Goal: Task Accomplishment & Management: Manage account settings

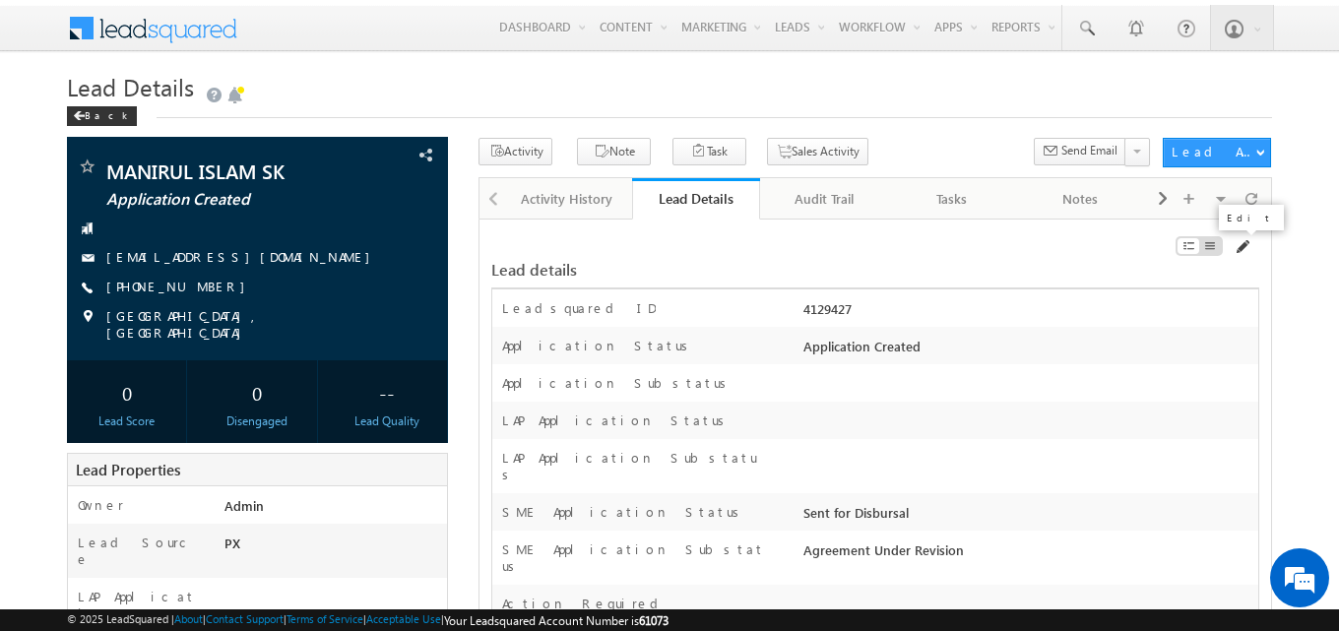
click at [1241, 249] on span at bounding box center [1241, 247] width 16 height 16
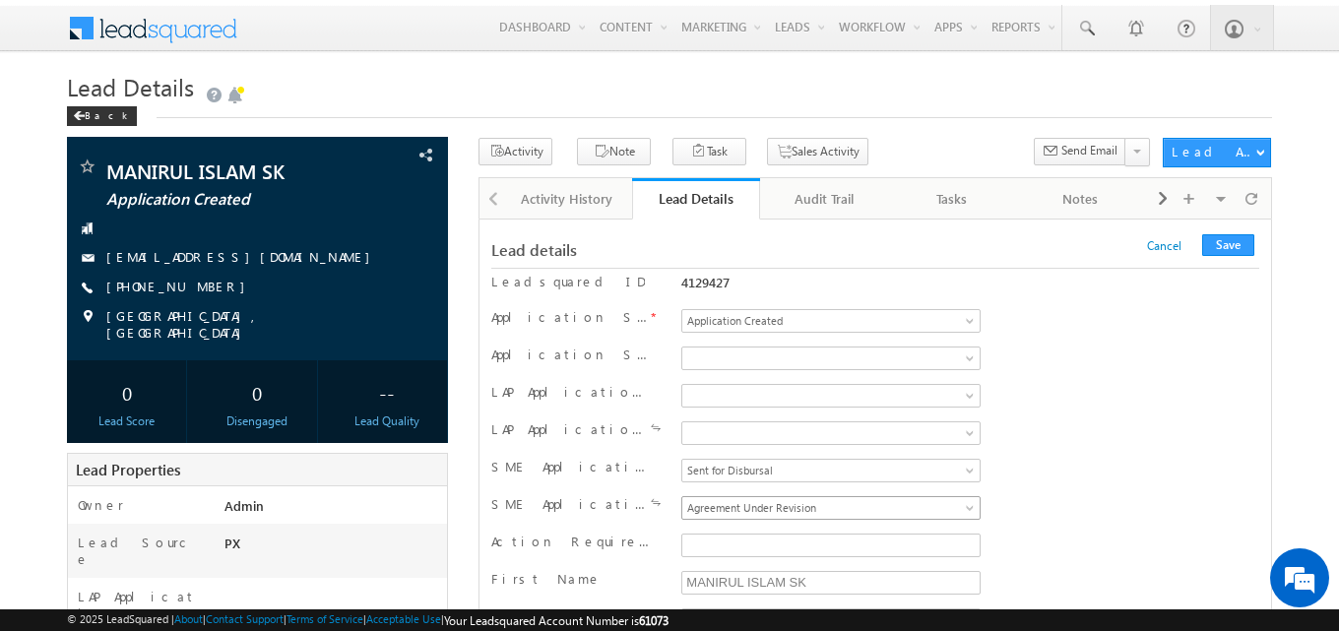
click at [801, 507] on span "Agreement Under Revision" at bounding box center [826, 508] width 289 height 18
click at [1233, 241] on button "Save" at bounding box center [1228, 245] width 52 height 22
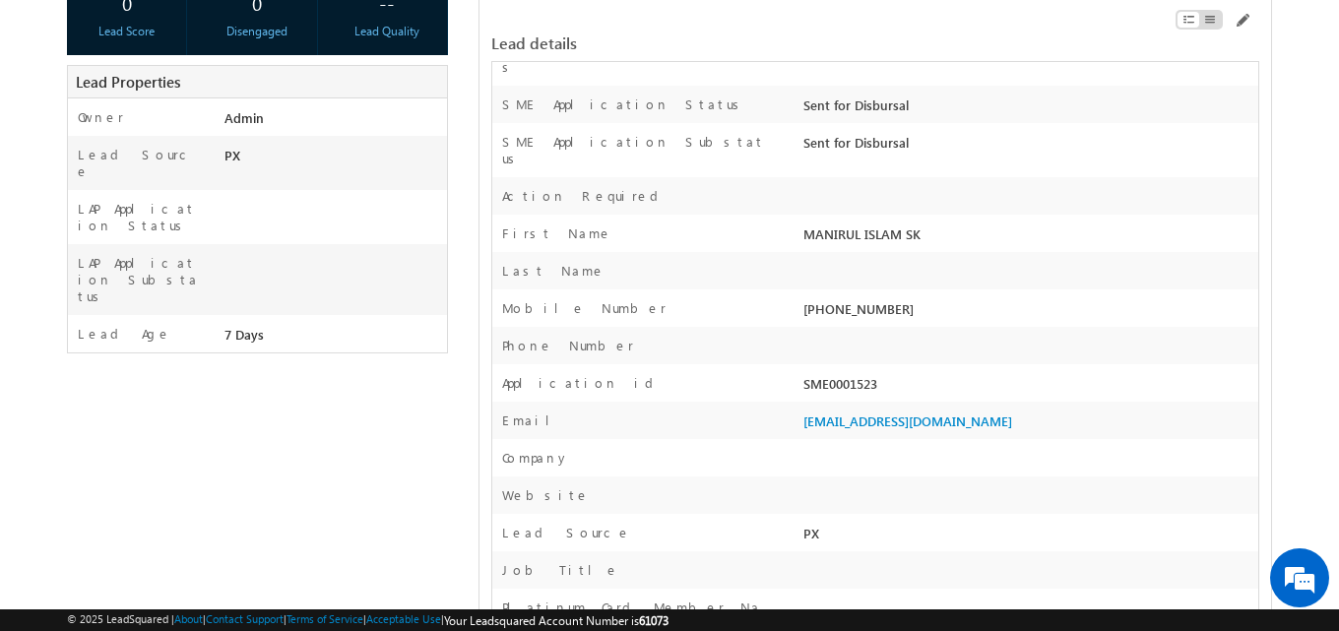
scroll to position [394, 0]
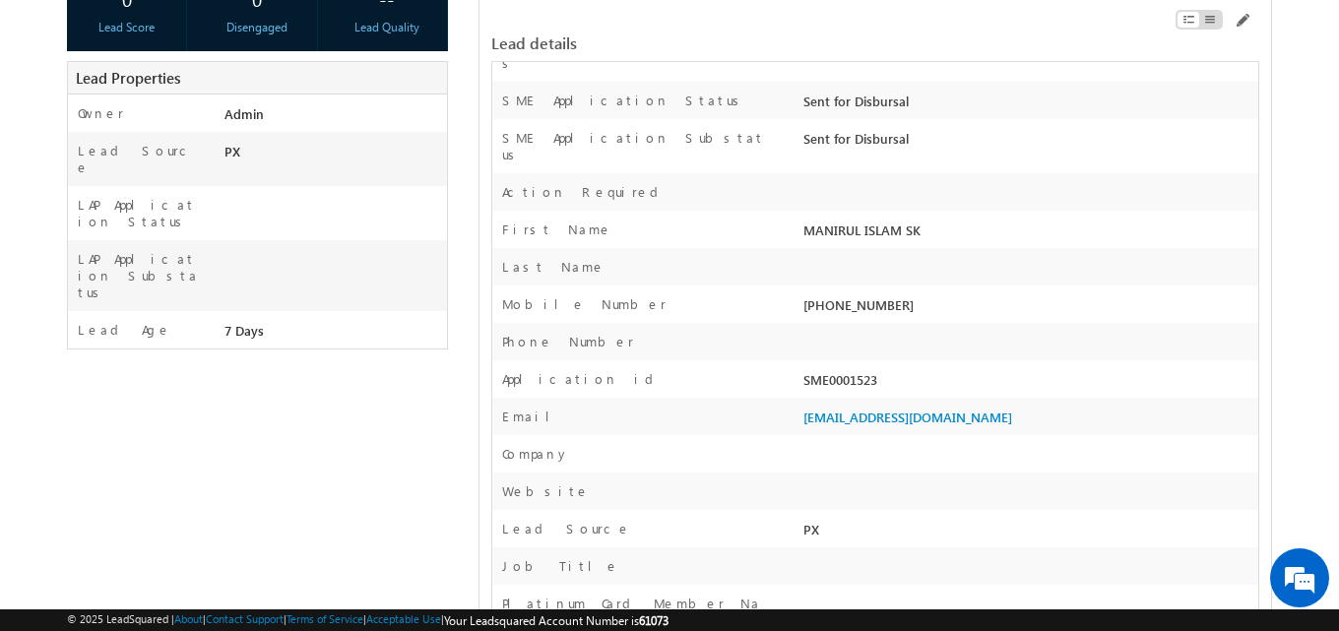
click at [867, 370] on div "SME0001523" at bounding box center [1028, 384] width 460 height 28
click at [866, 370] on div "SME0001523" at bounding box center [1028, 384] width 460 height 28
copy div "SME0001523"
click at [954, 258] on div at bounding box center [1028, 272] width 460 height 28
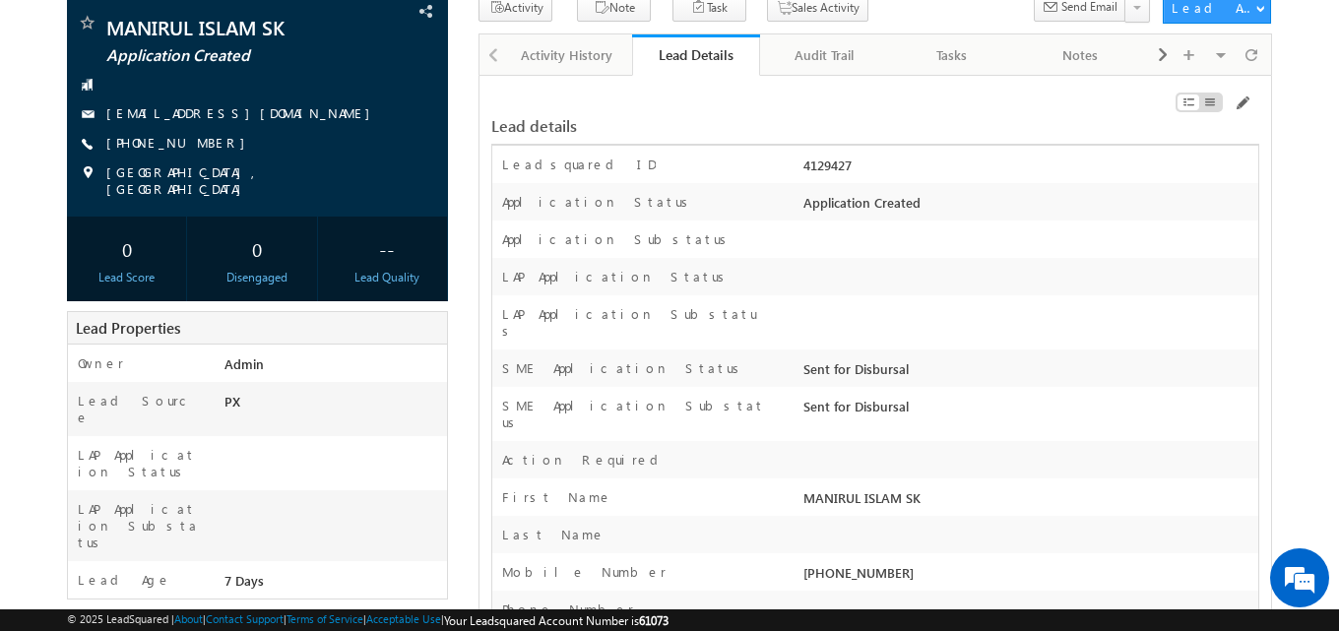
scroll to position [0, 0]
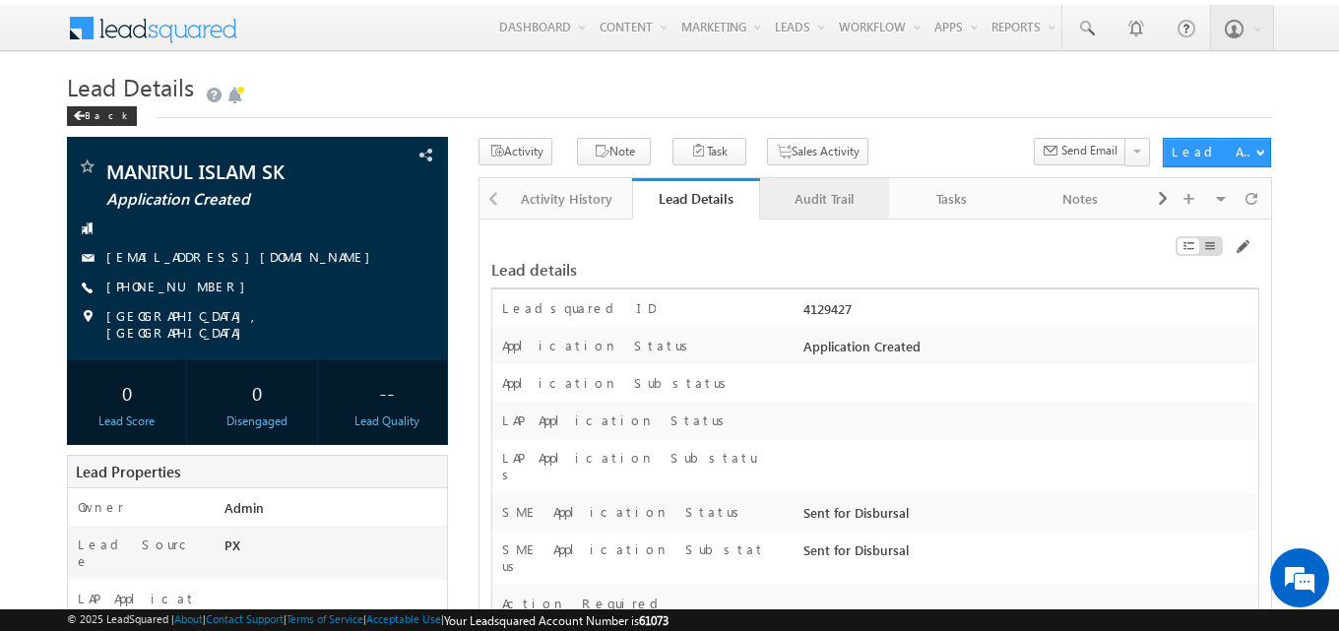
click at [851, 206] on div "Audit Trail" at bounding box center [823, 199] width 94 height 24
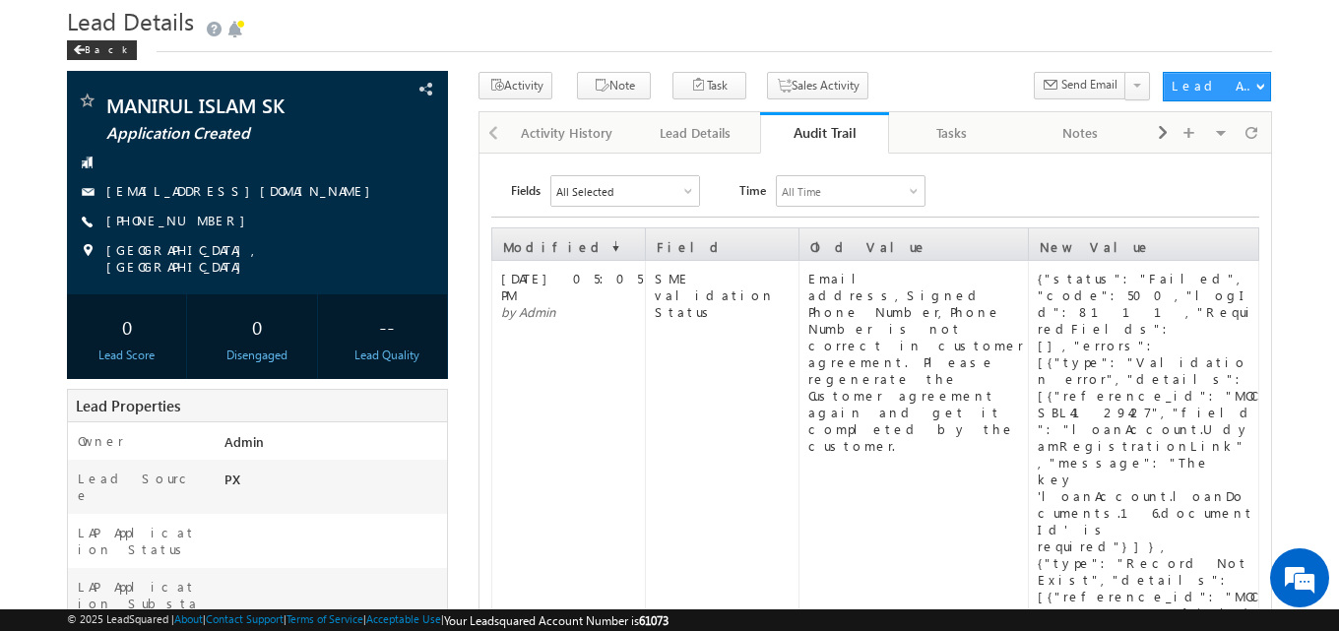
scroll to position [98, 0]
